Goal: Learn about a topic

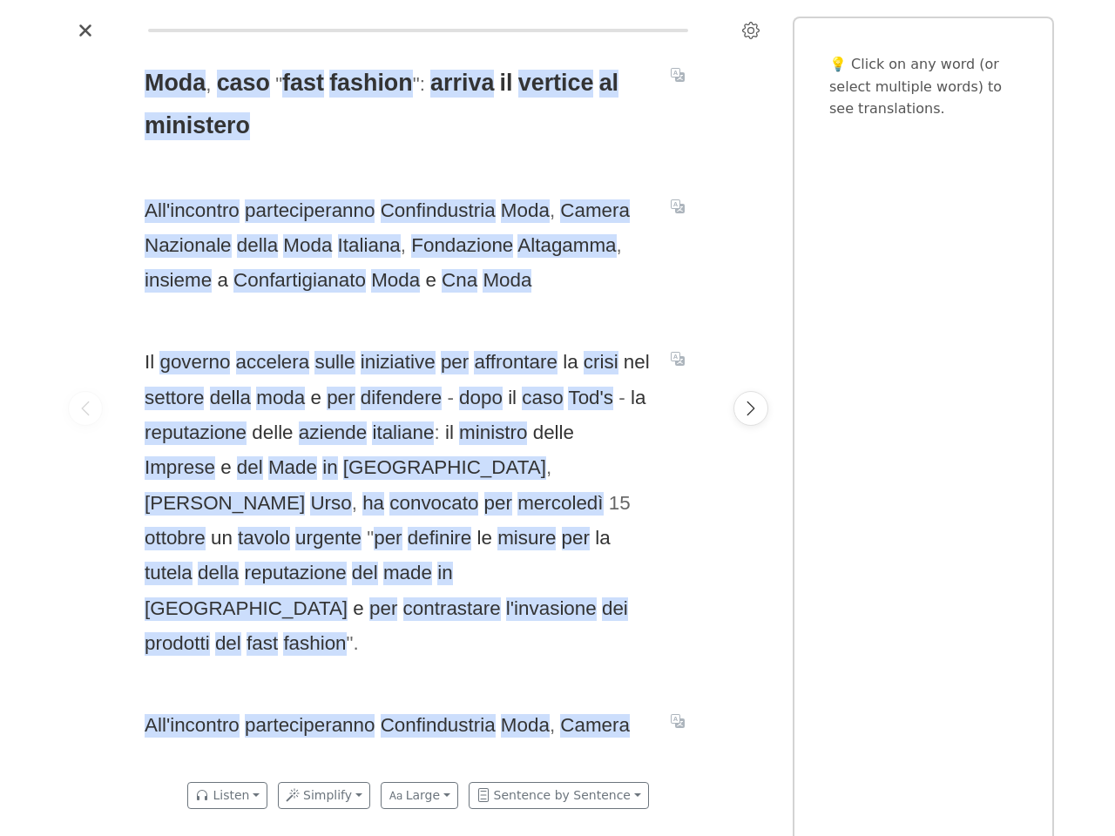
click at [557, 418] on span "Il governo accelera sulle iniziative per affrontare la crisi nel settore della …" at bounding box center [397, 503] width 505 height 316
click at [751, 30] on icon "Settings" at bounding box center [750, 30] width 17 height 17
click at [176, 84] on span "Moda" at bounding box center [175, 84] width 61 height 28
click at [242, 84] on span "caso" at bounding box center [243, 84] width 53 height 28
click at [300, 84] on span "fast" at bounding box center [303, 84] width 42 height 28
